Goal: Find specific page/section: Find specific page/section

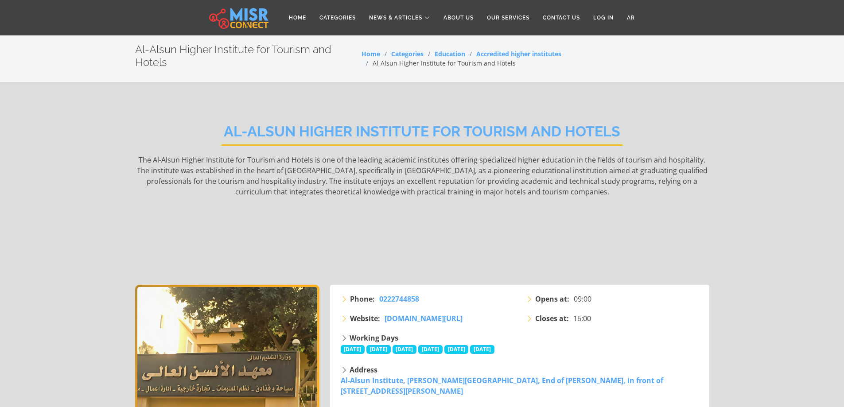
click at [411, 134] on h2 "Al-Alsun Higher Institute for Tourism and Hotels" at bounding box center [422, 134] width 401 height 23
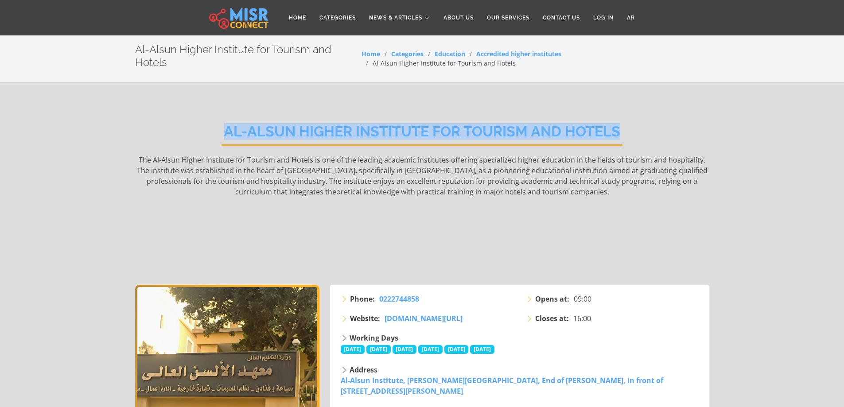
click at [411, 134] on h2 "Al-Alsun Higher Institute for Tourism and Hotels" at bounding box center [422, 134] width 401 height 23
copy div "Al-Alsun Higher Institute for Tourism and Hotels"
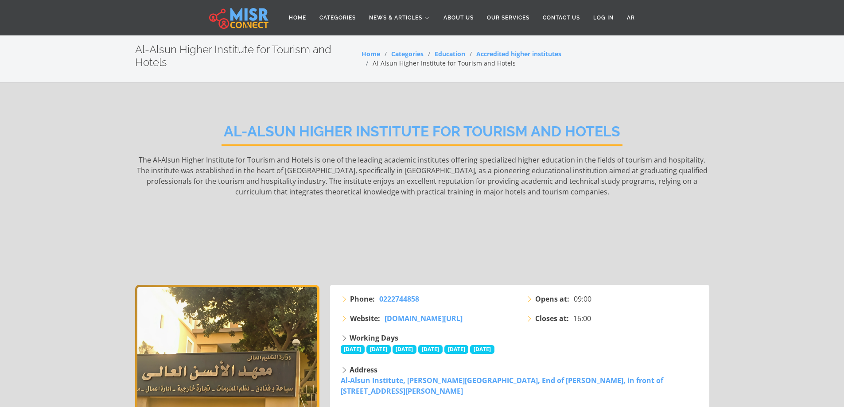
click at [192, 49] on h2 "Al-Alsun Higher Institute for Tourism and Hotels" at bounding box center [248, 56] width 227 height 26
copy div "Al-Alsun Higher Institute for Tourism and Hotels"
click at [426, 65] on li "Al-Alsun Higher Institute for Tourism and Hotels" at bounding box center [439, 62] width 154 height 9
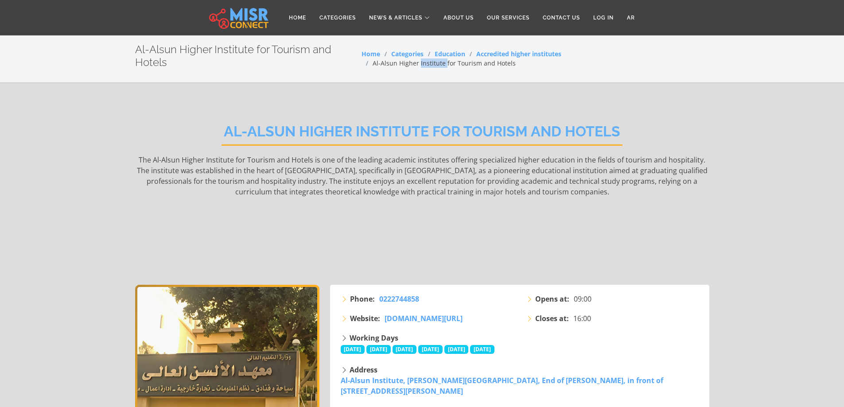
click at [426, 65] on li "Al-Alsun Higher Institute for Tourism and Hotels" at bounding box center [439, 62] width 154 height 9
copy main "Al-Alsun Higher Institute for Tourism and Hotels"
